Goal: Task Accomplishment & Management: Manage account settings

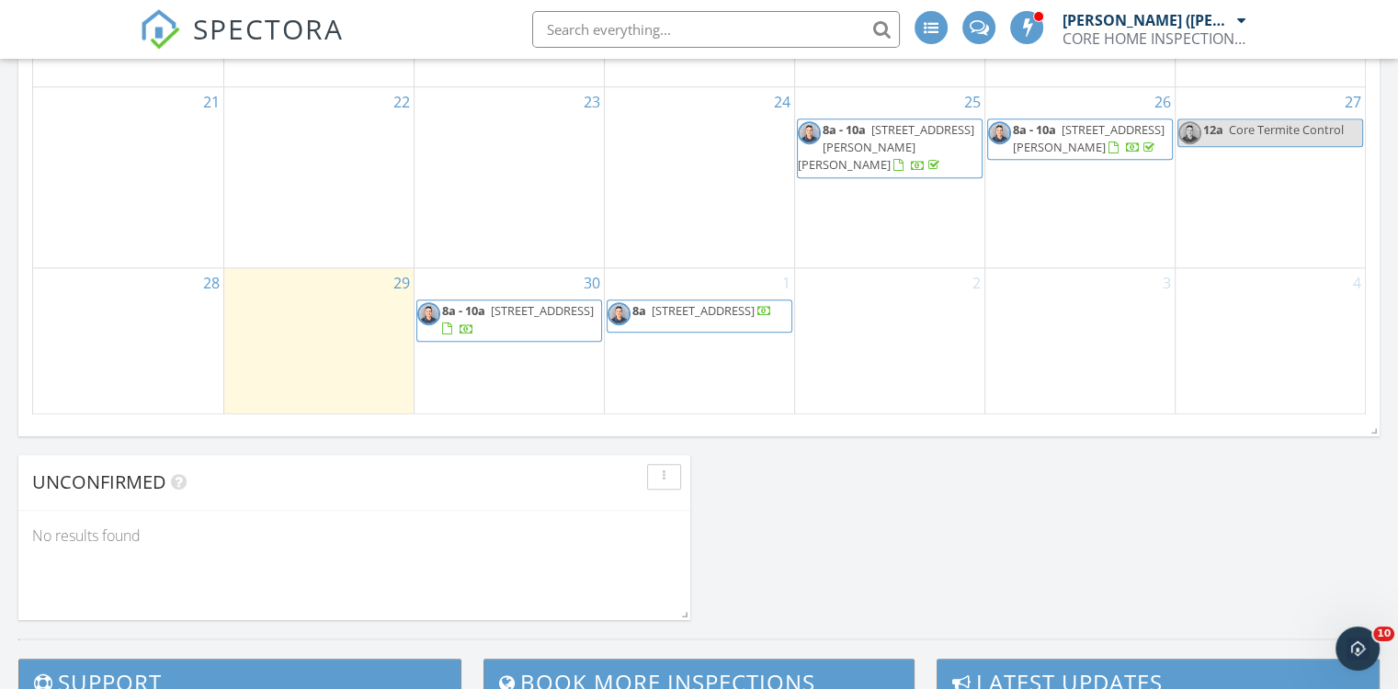
scroll to position [1408, 0]
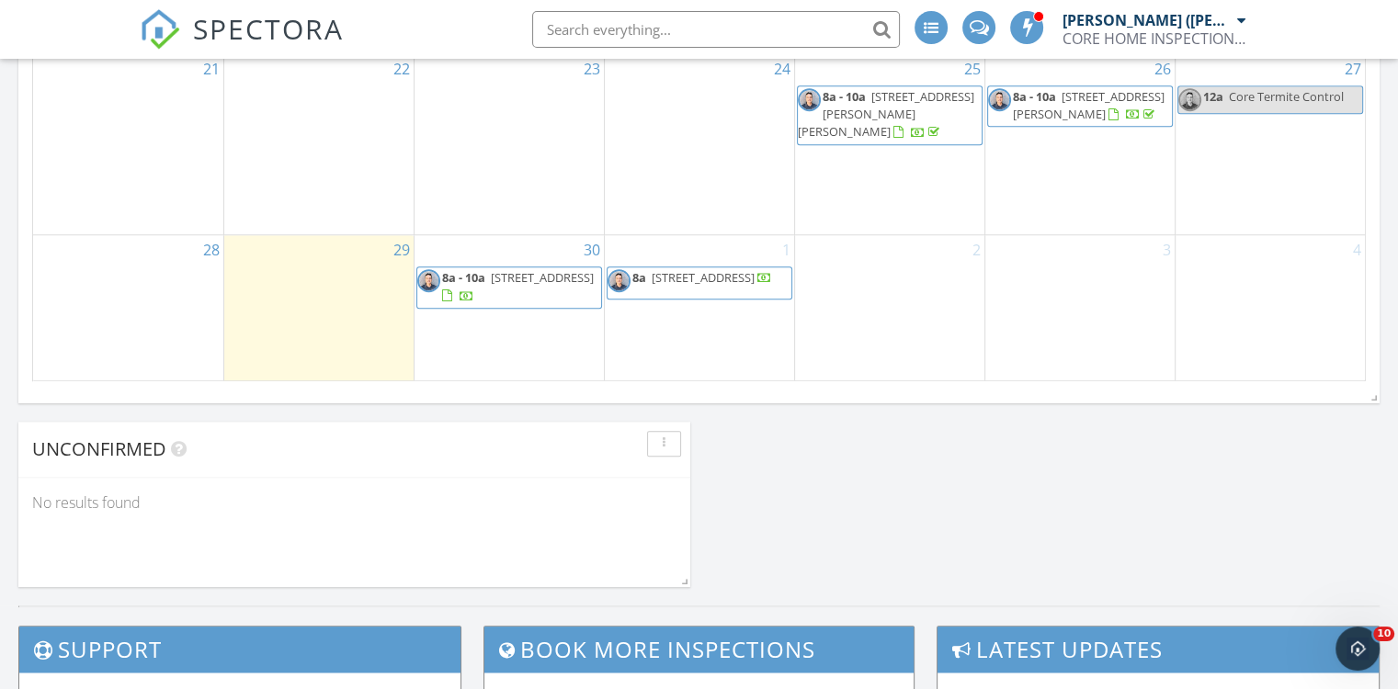
click at [503, 286] on span "2544 N 52nd Ave, Phoenix 85035" at bounding box center [542, 277] width 103 height 17
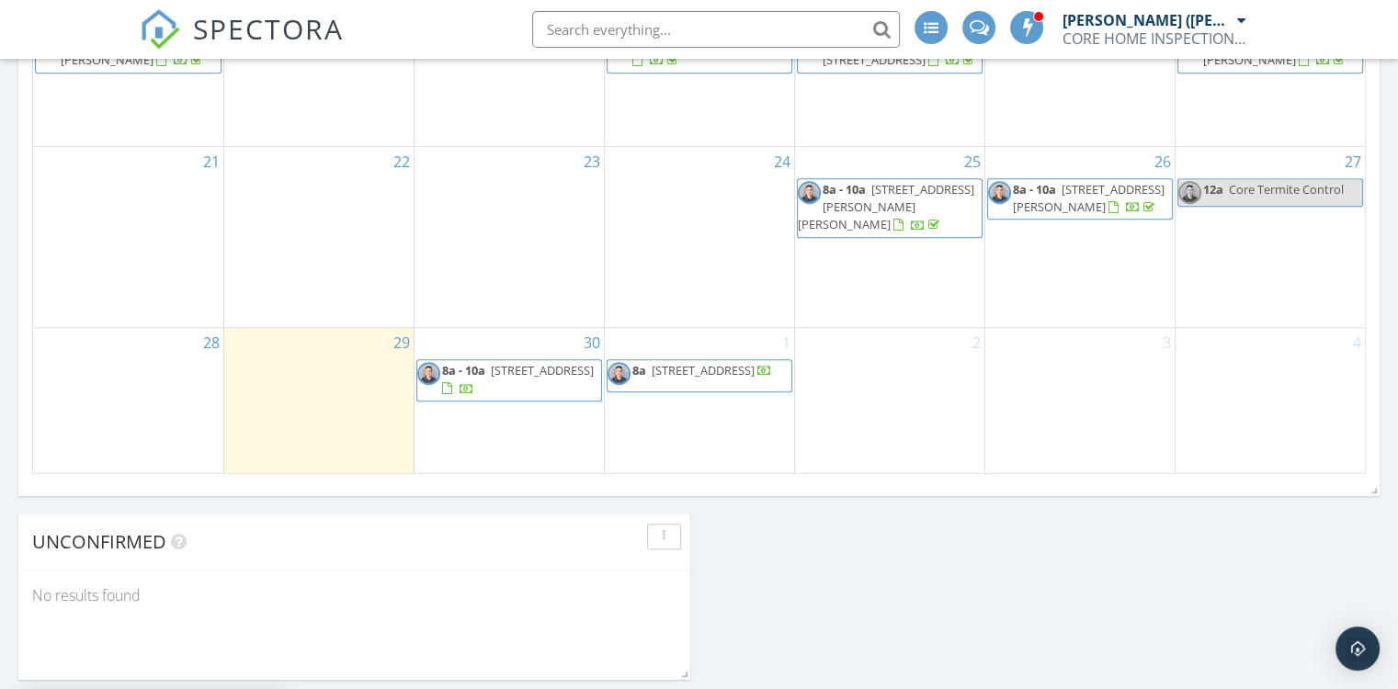
scroll to position [1401, 0]
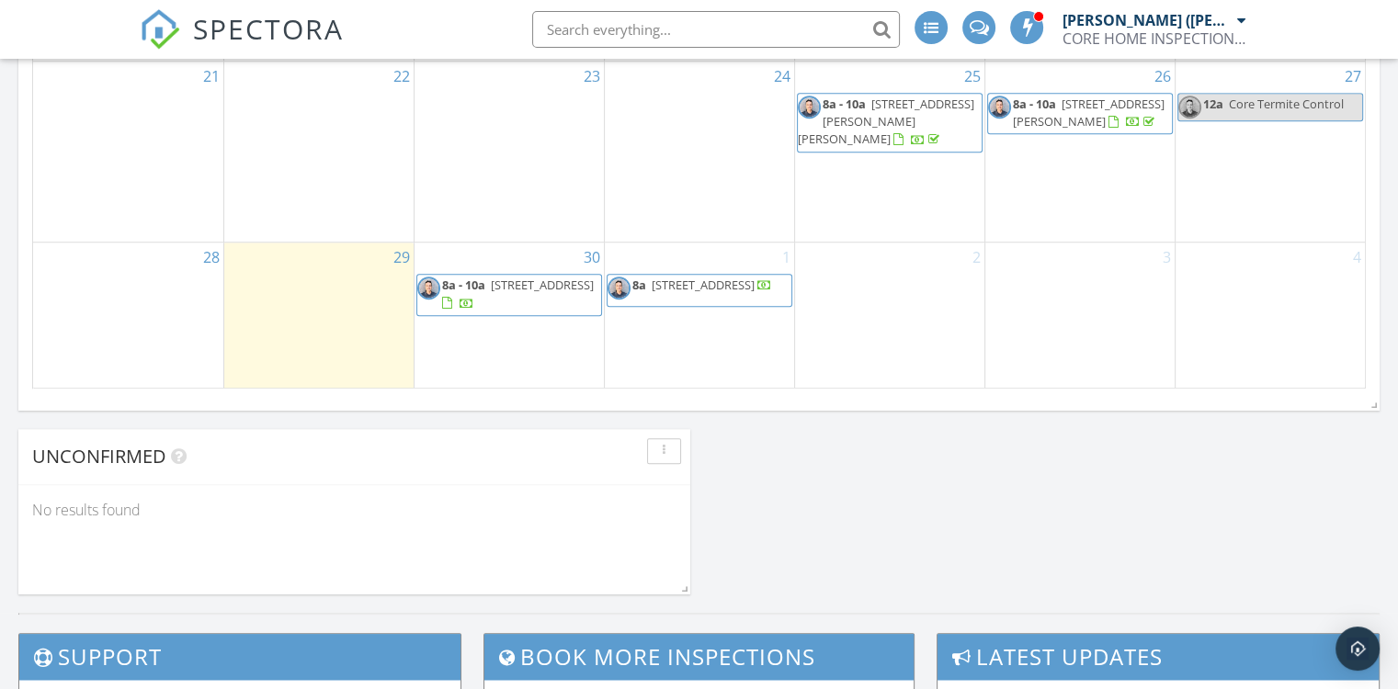
click at [692, 289] on span "4451 S 20th St, Phoenix 85040" at bounding box center [703, 285] width 103 height 17
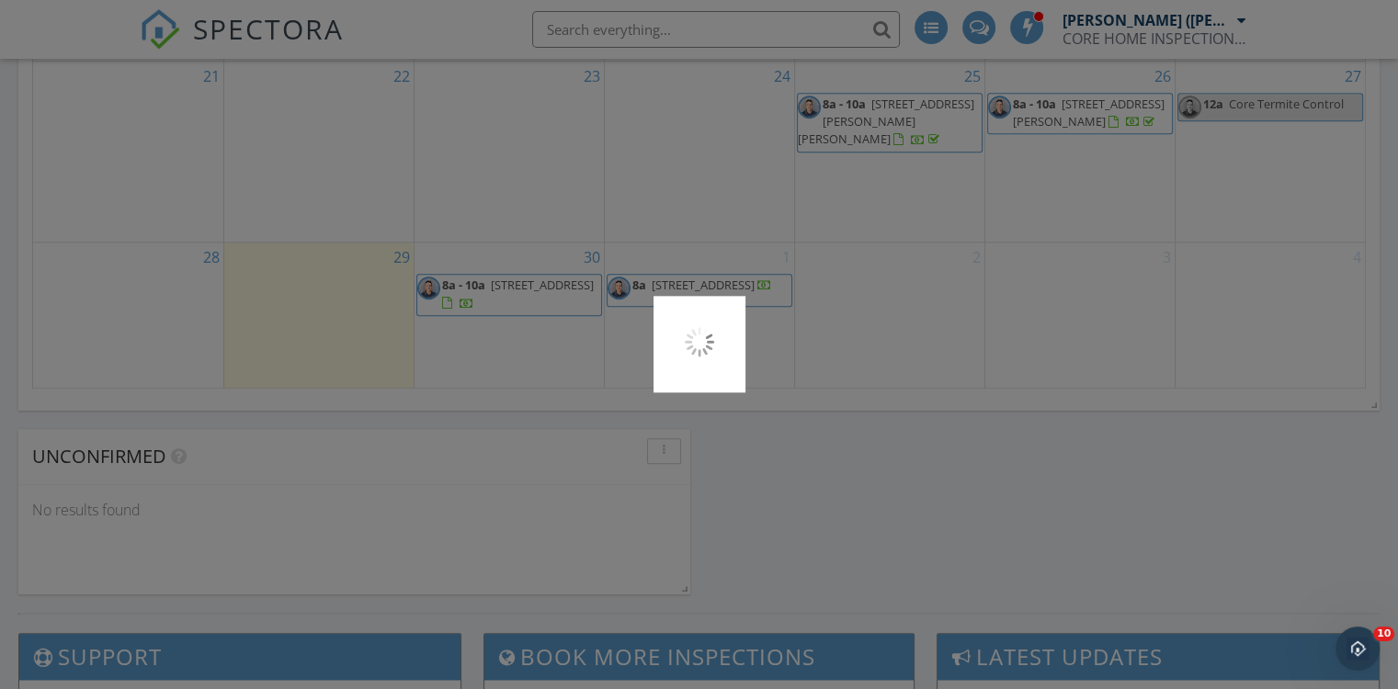
scroll to position [0, 0]
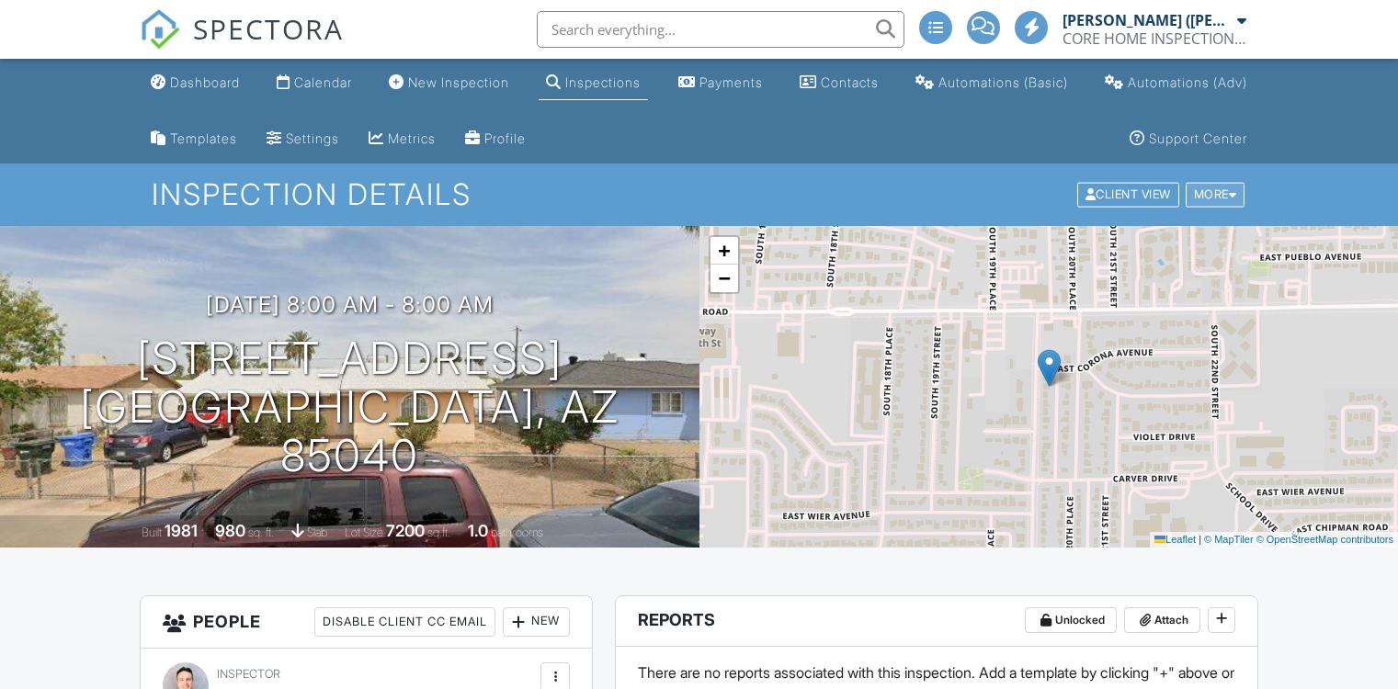
click at [1238, 193] on div "More" at bounding box center [1216, 195] width 60 height 25
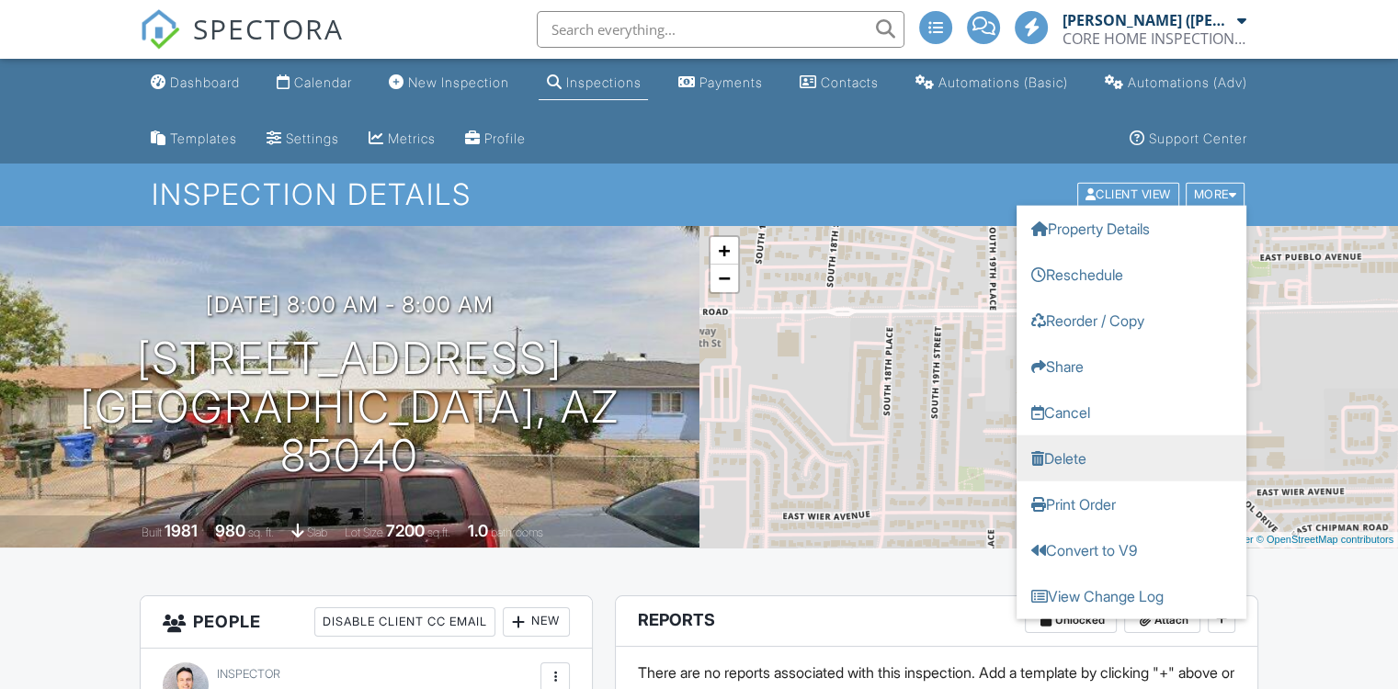
click at [1079, 454] on link "Delete" at bounding box center [1132, 459] width 230 height 46
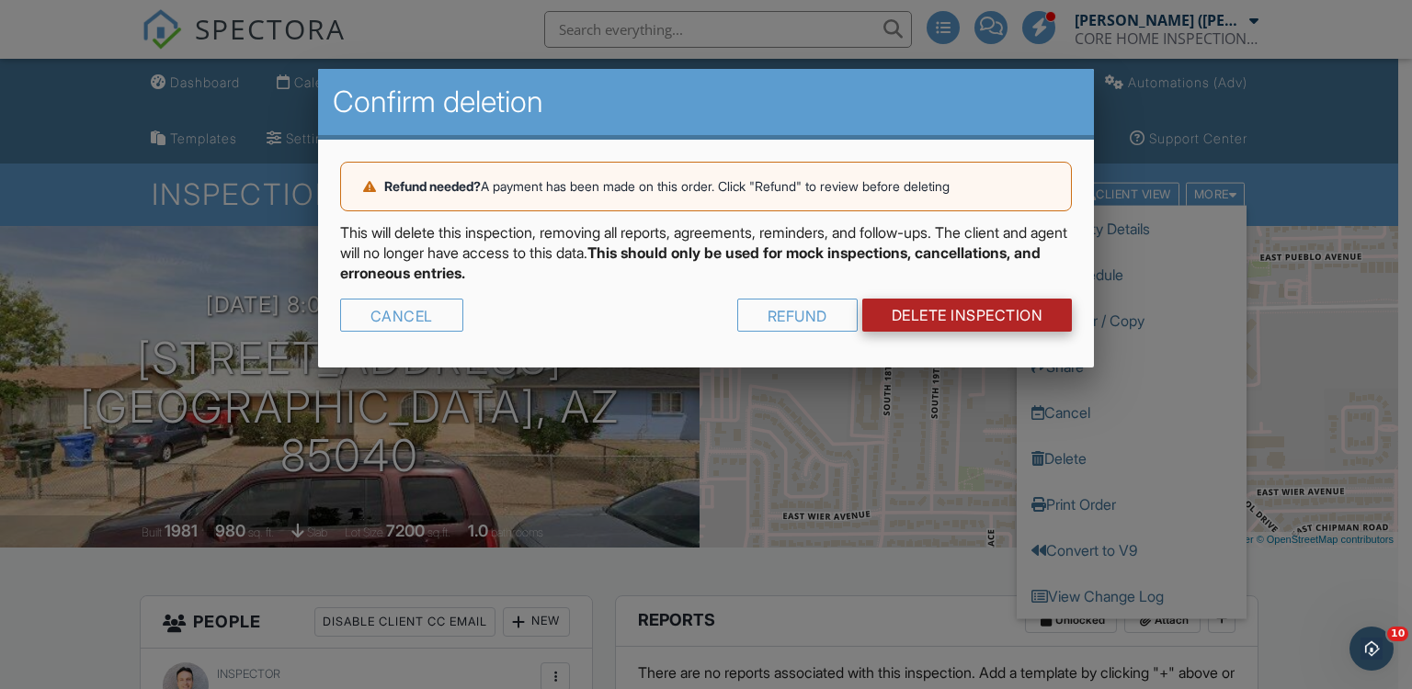
click at [941, 314] on link "DELETE Inspection" at bounding box center [967, 315] width 210 height 33
